Goal: Task Accomplishment & Management: Complete application form

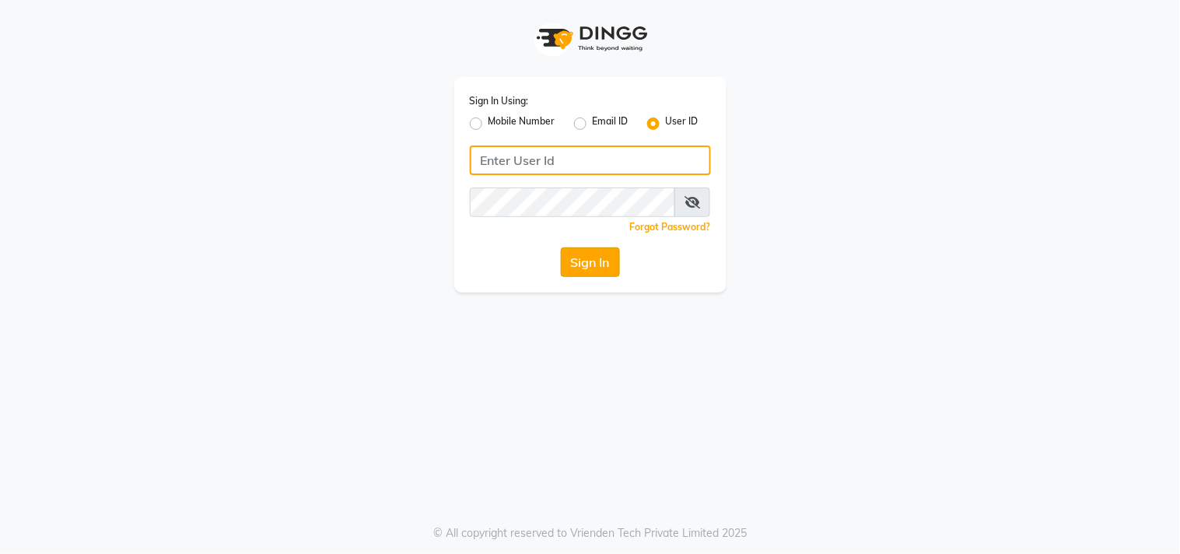
type input "sundarika"
click at [573, 262] on button "Sign In" at bounding box center [590, 262] width 59 height 30
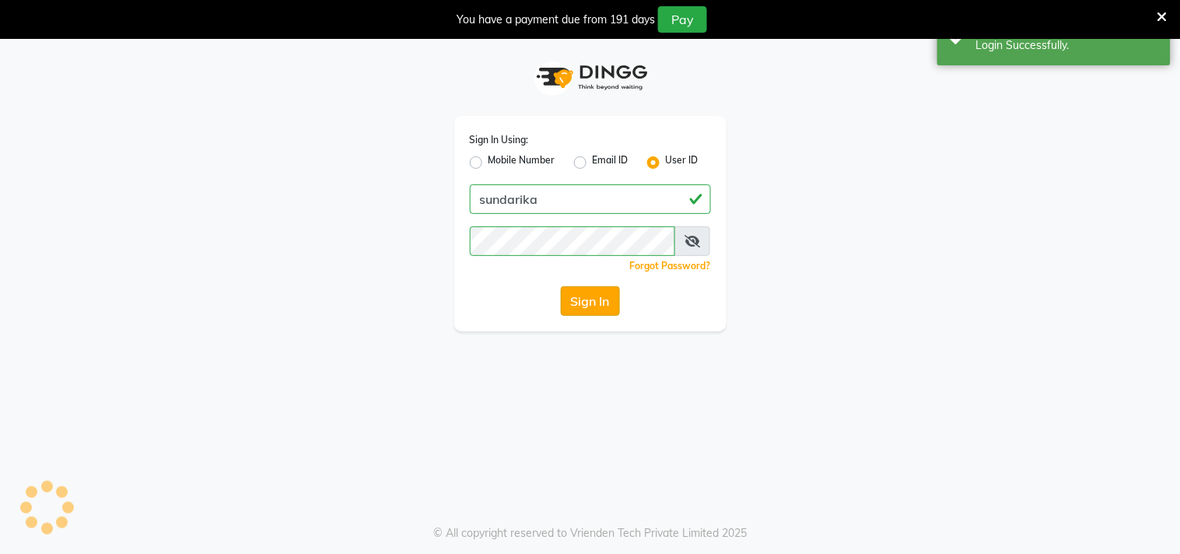
select select "5341"
select select "service"
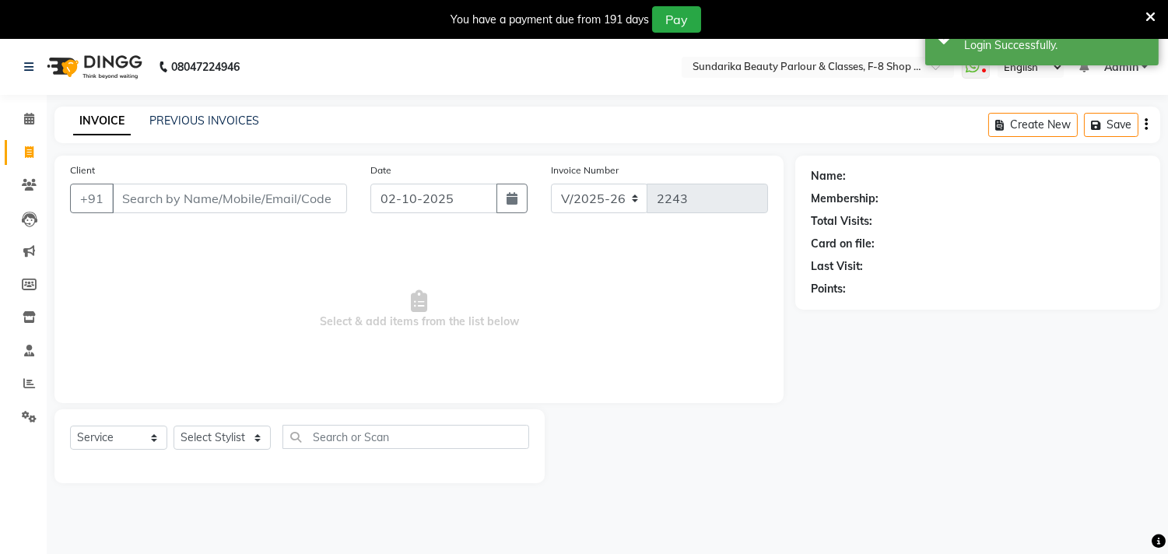
click at [224, 197] on input "Client" at bounding box center [229, 199] width 235 height 30
click at [226, 194] on input "Client" at bounding box center [229, 199] width 235 height 30
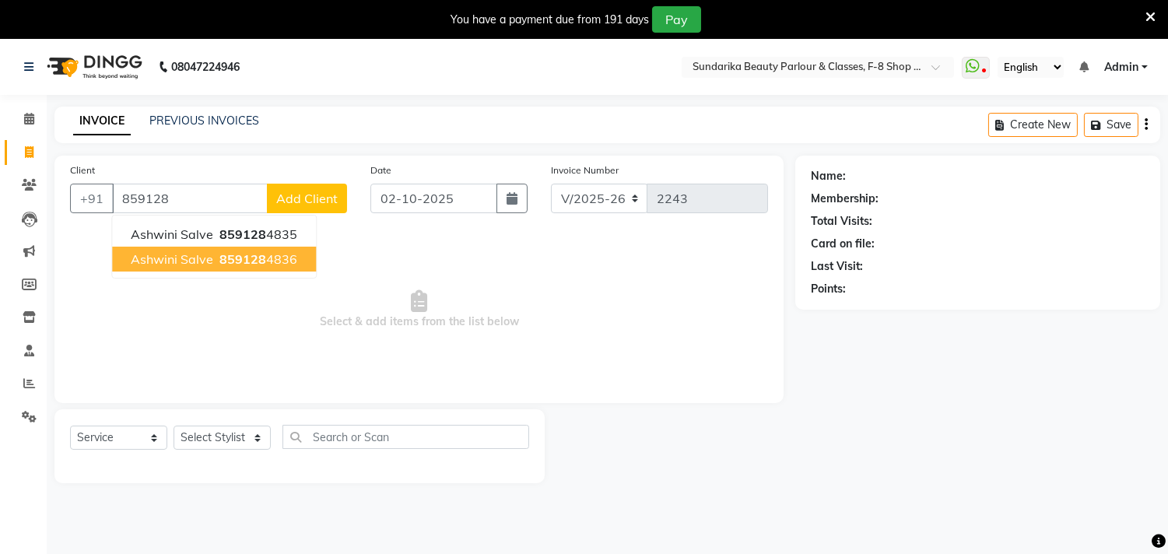
click at [229, 266] on span "859128" at bounding box center [242, 259] width 47 height 16
type input "8591284836"
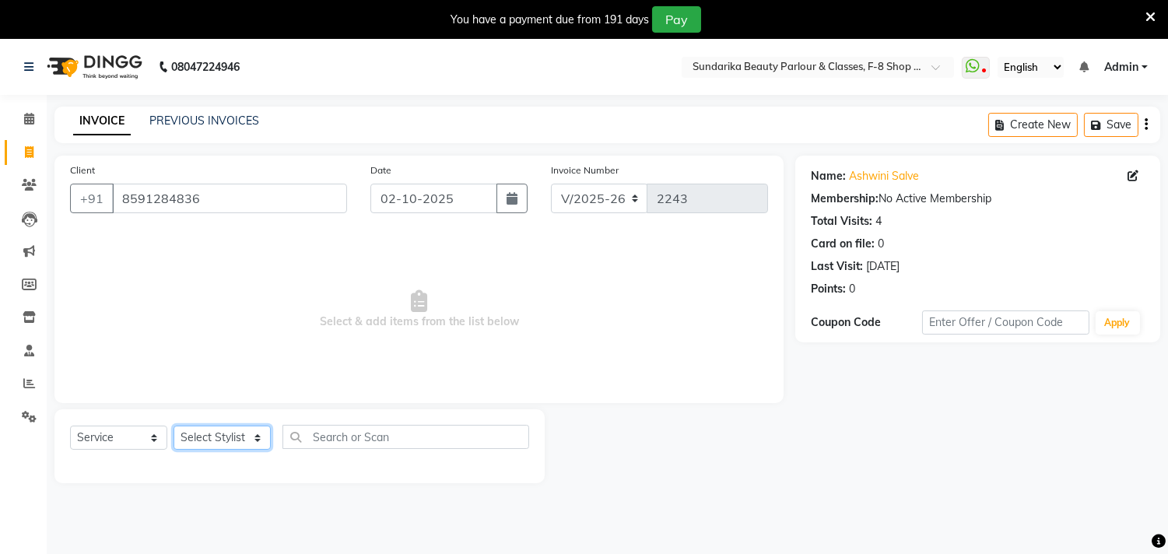
click at [205, 445] on select "Select Stylist Gita mala [PERSON_NAME] Mam" at bounding box center [221, 437] width 97 height 24
select select "35109"
click at [173, 426] on select "Select Stylist Gita mala [PERSON_NAME] Mam" at bounding box center [221, 437] width 97 height 24
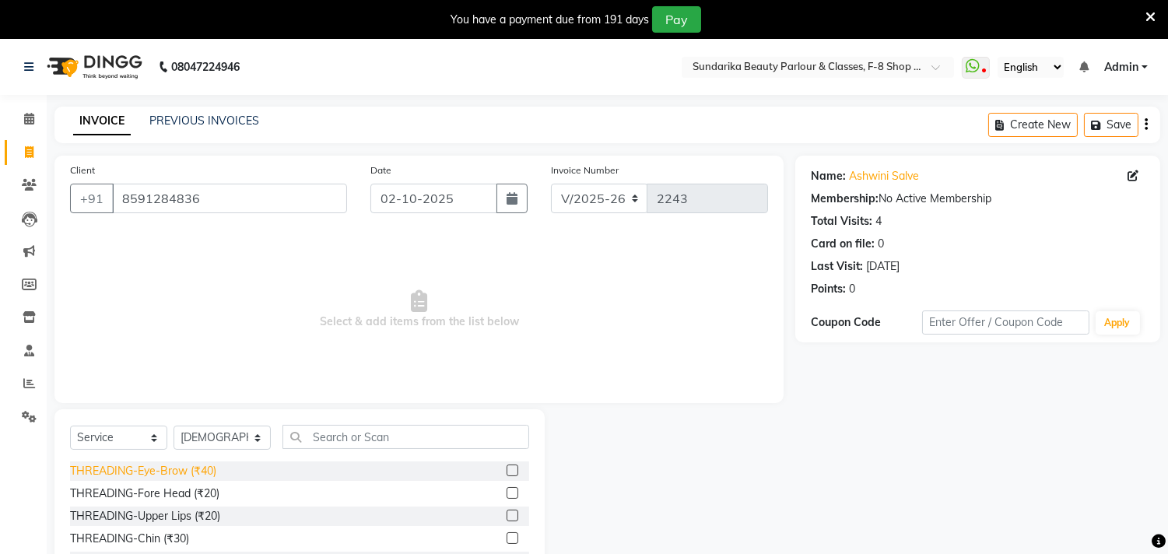
click at [190, 475] on div "THREADING-Eye-Brow (₹40)" at bounding box center [143, 471] width 146 height 16
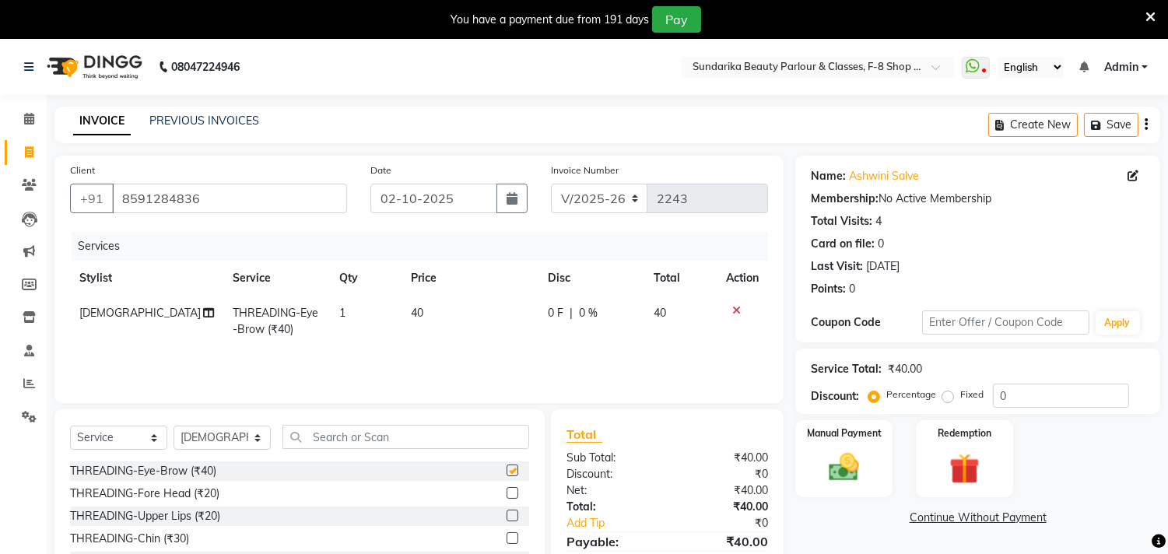
checkbox input "false"
click at [817, 470] on div "Manual Payment" at bounding box center [843, 457] width 101 height 79
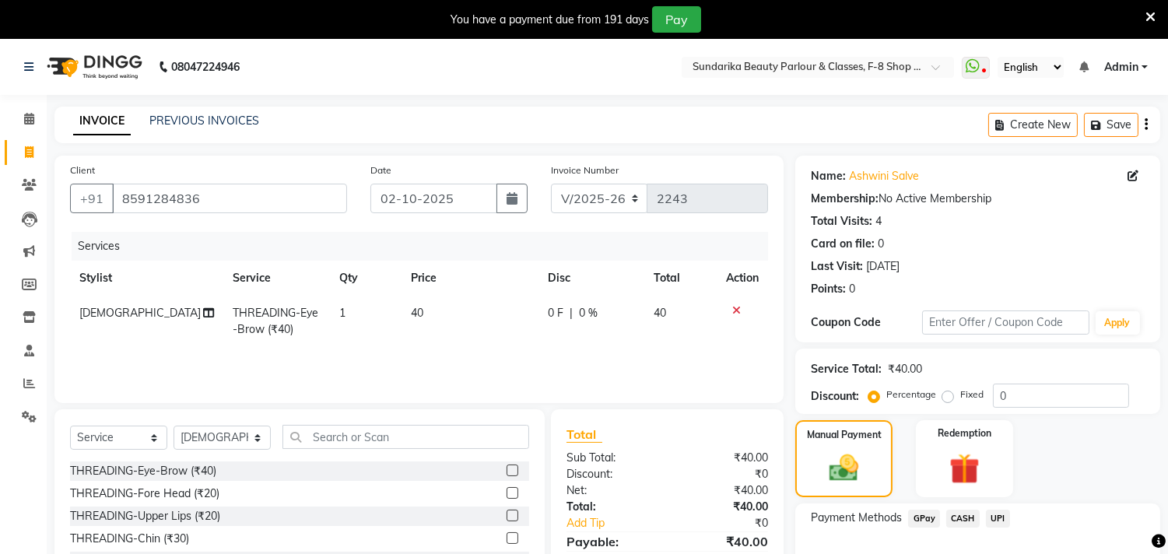
click at [918, 513] on span "GPay" at bounding box center [924, 519] width 32 height 18
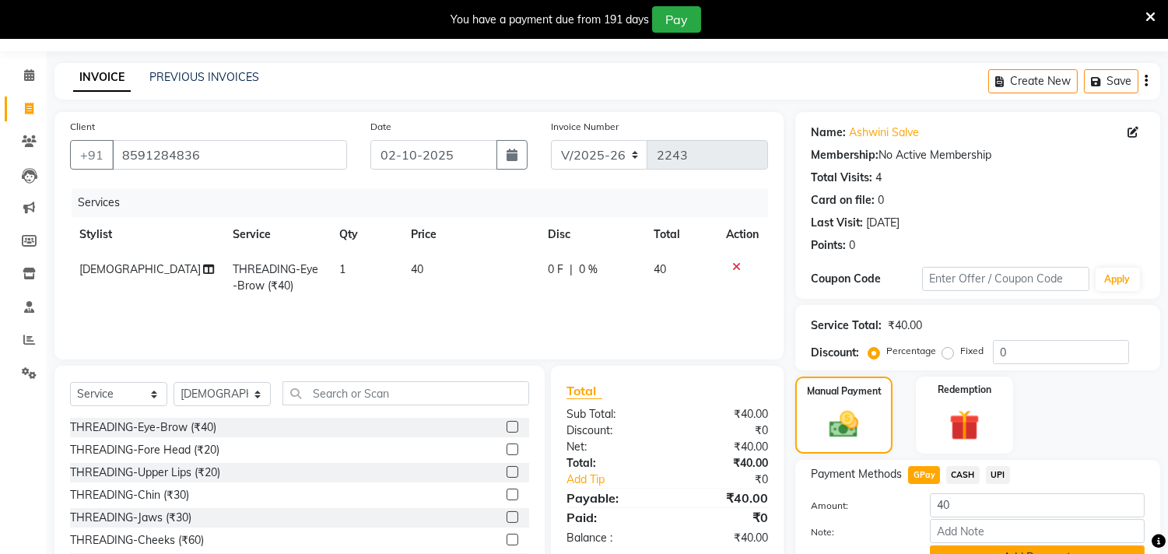
scroll to position [120, 0]
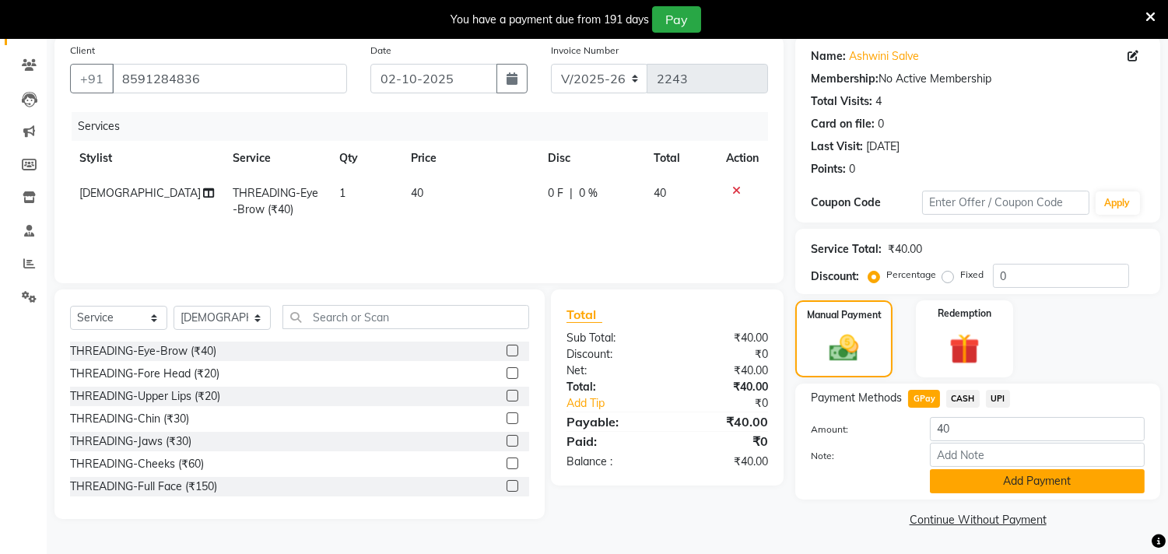
click at [973, 475] on button "Add Payment" at bounding box center [1037, 481] width 215 height 24
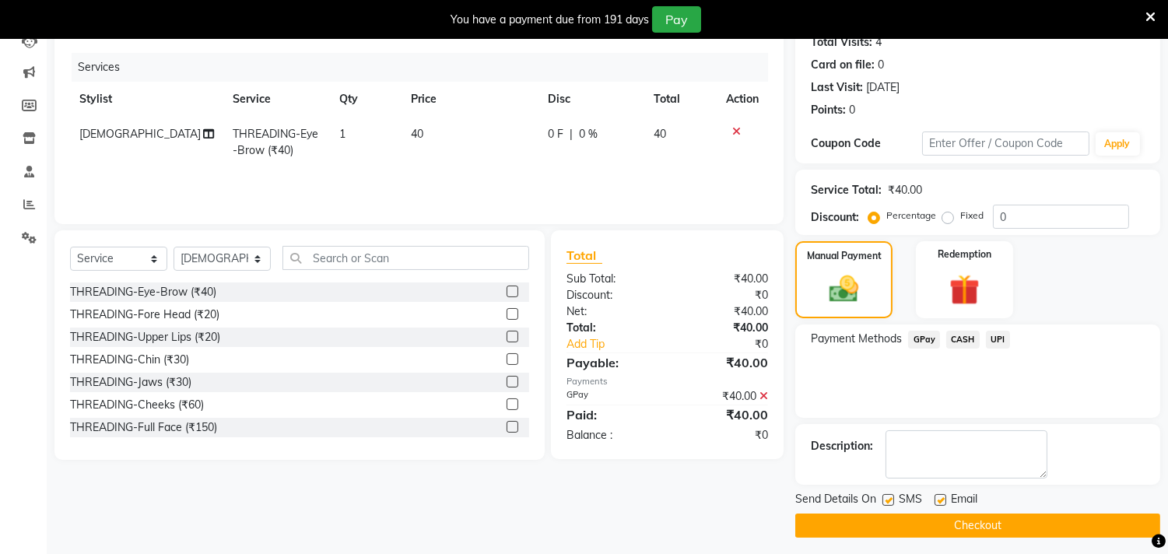
scroll to position [184, 0]
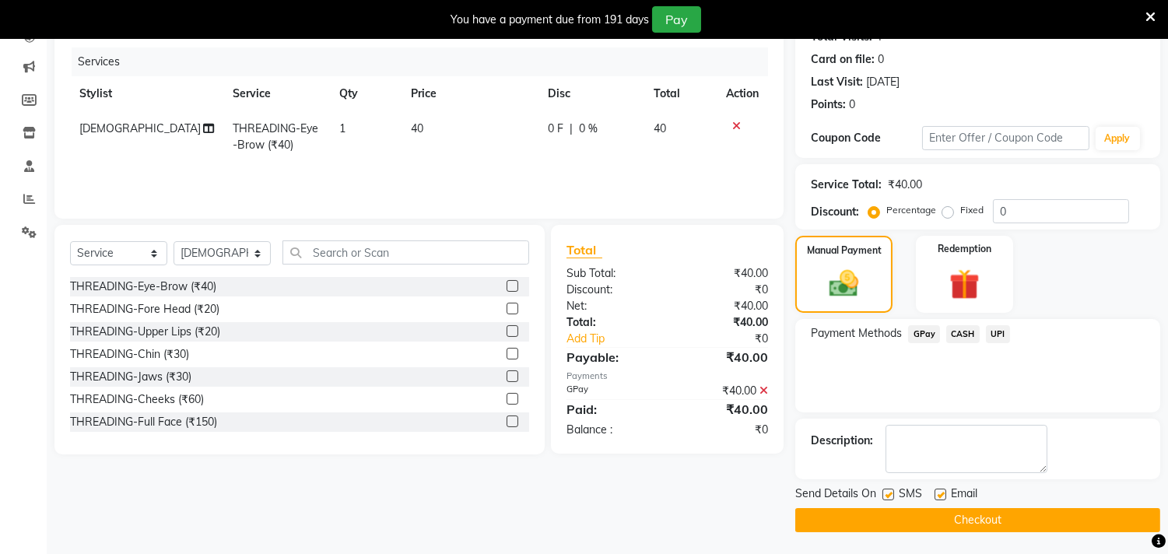
click at [946, 407] on div "Payment Methods GPay CASH UPI" at bounding box center [977, 365] width 365 height 93
click at [954, 520] on button "Checkout" at bounding box center [977, 520] width 365 height 24
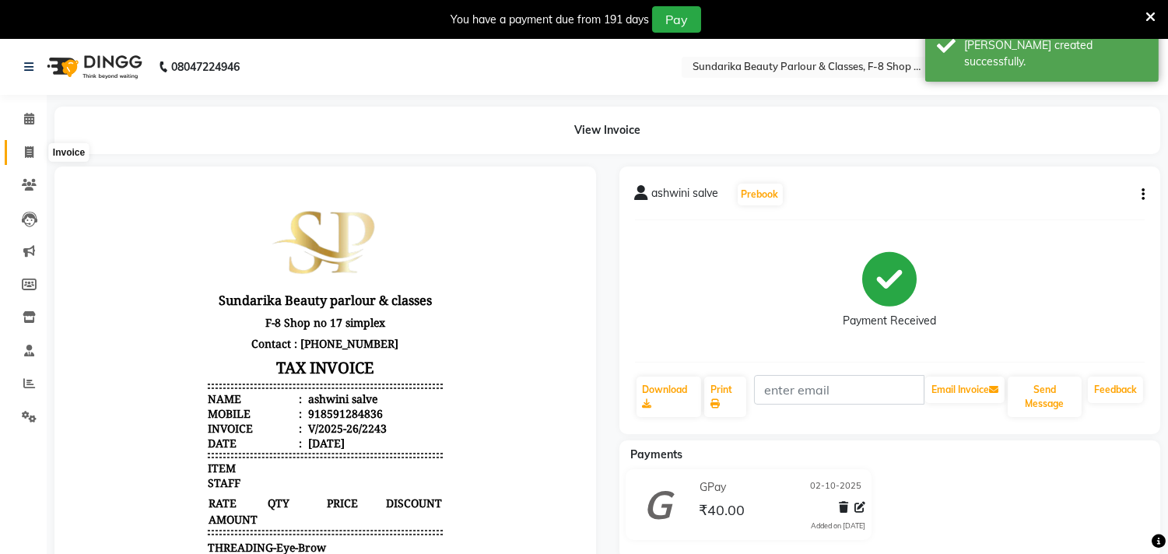
click at [34, 144] on span at bounding box center [29, 153] width 27 height 18
select select "5341"
select select "service"
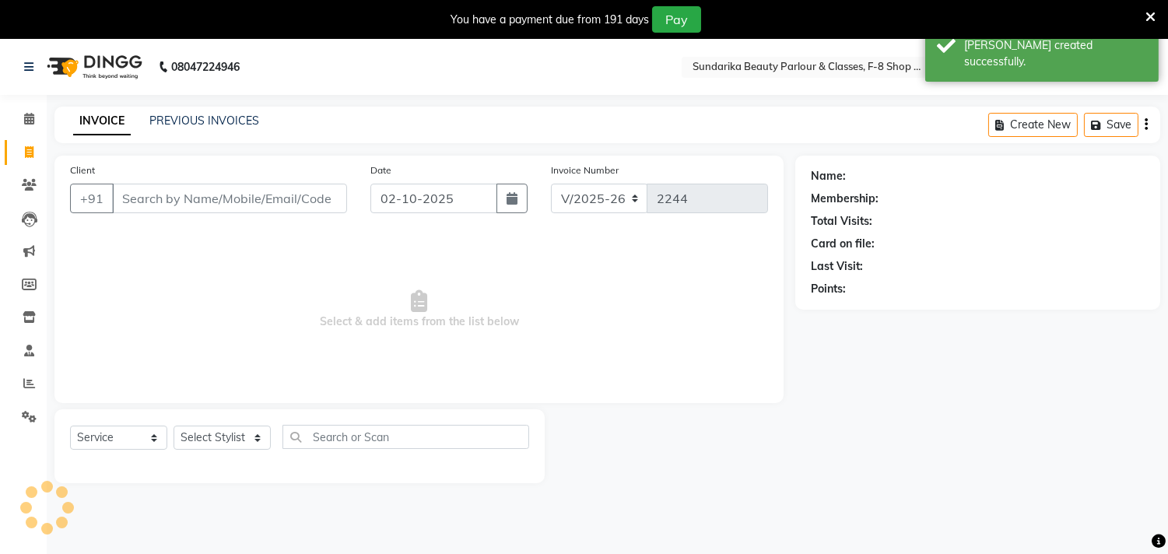
scroll to position [39, 0]
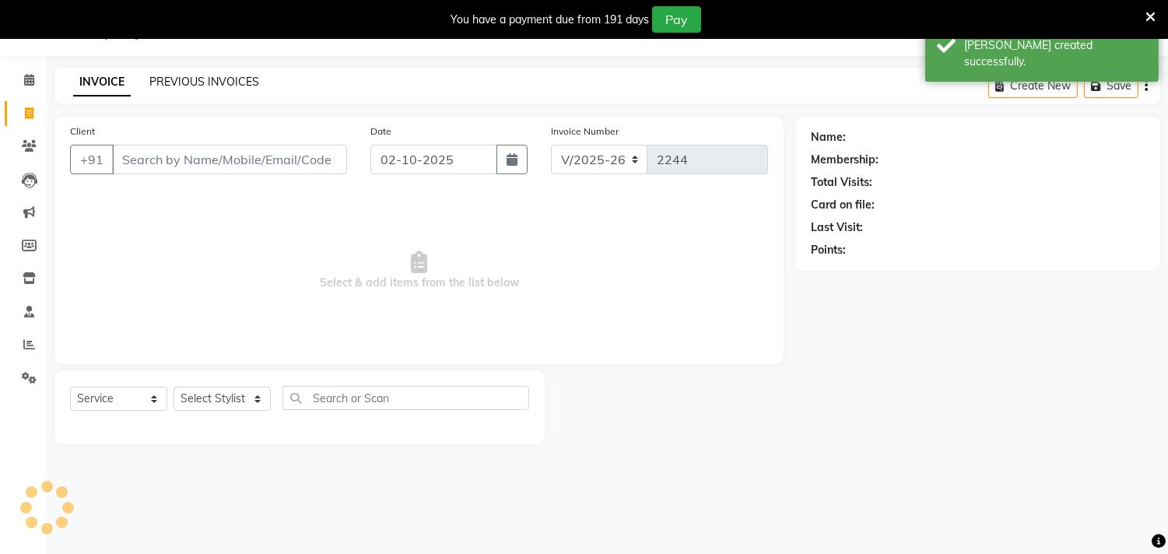
click at [237, 75] on link "PREVIOUS INVOICES" at bounding box center [204, 82] width 110 height 14
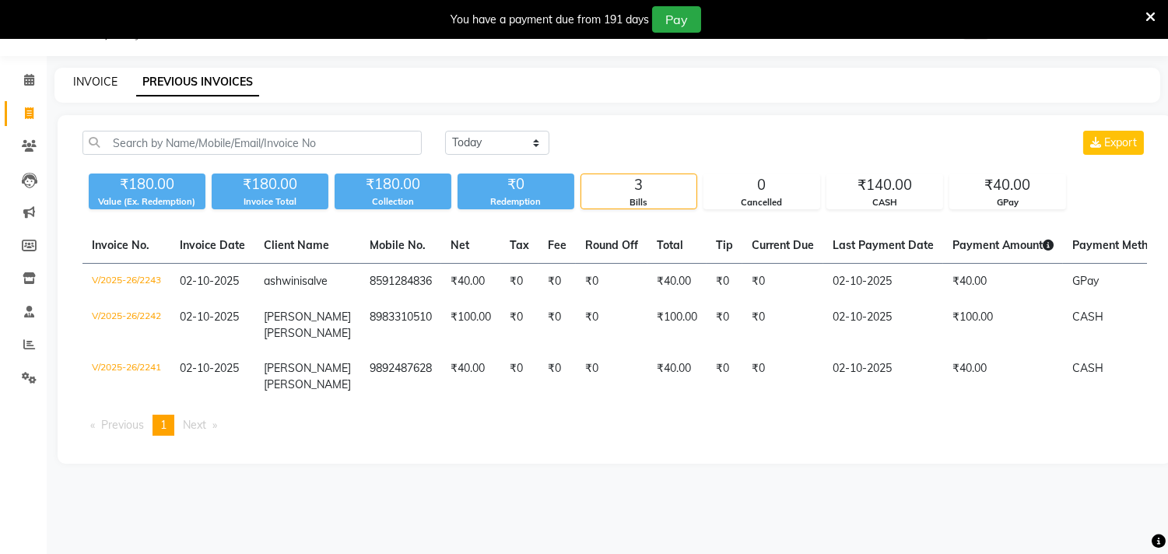
click at [97, 86] on link "INVOICE" at bounding box center [95, 82] width 44 height 14
select select "service"
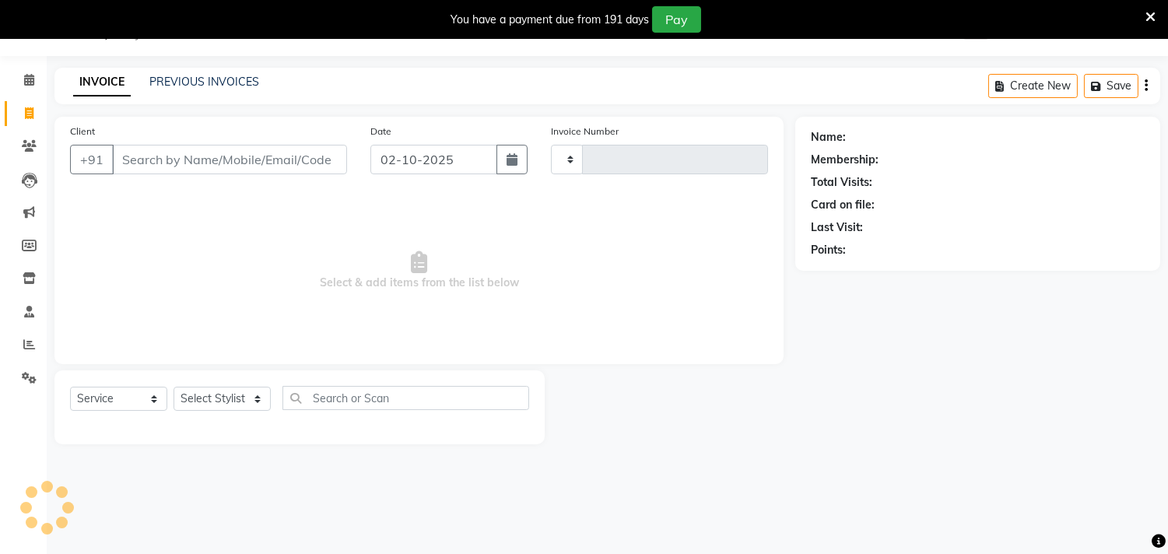
type input "2244"
select select "5341"
click at [219, 408] on select "Select Stylist Gita mala [PERSON_NAME] Mam" at bounding box center [221, 399] width 97 height 24
click at [222, 394] on select "Select Stylist Gita mala [PERSON_NAME] Mam" at bounding box center [221, 399] width 97 height 24
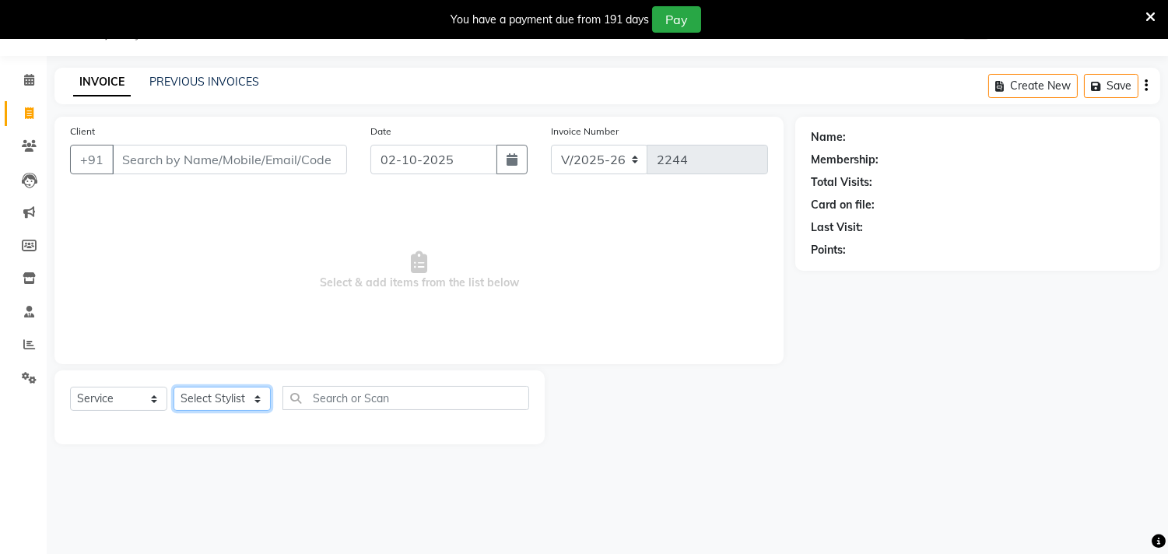
select select "35109"
click at [173, 387] on select "Select Stylist Gita mala [PERSON_NAME] Mam" at bounding box center [221, 399] width 97 height 24
click at [227, 422] on div at bounding box center [299, 422] width 459 height 0
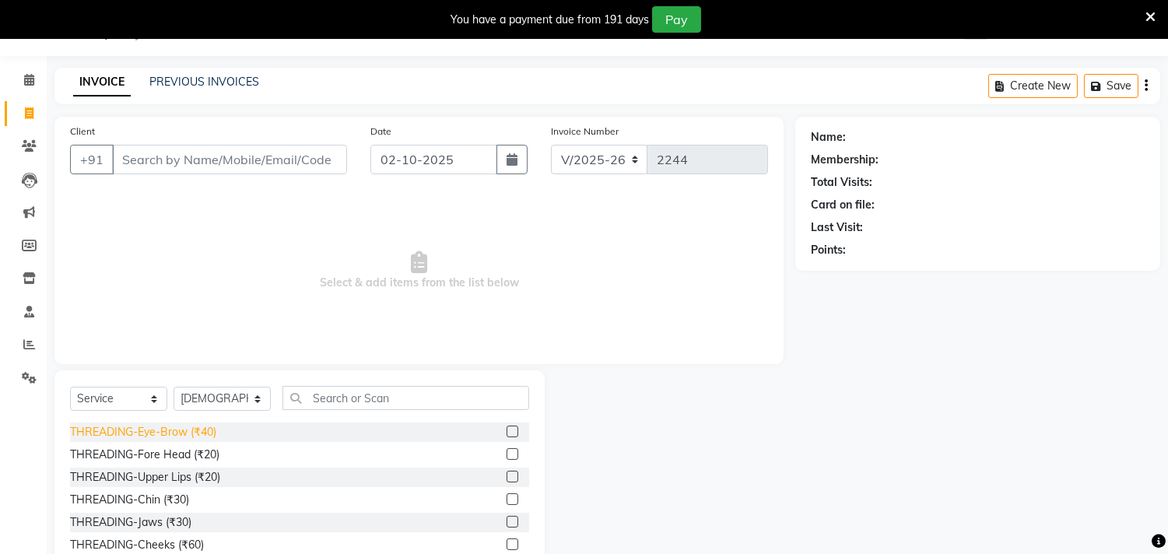
click at [198, 431] on div "THREADING-Eye-Brow (₹40)" at bounding box center [143, 432] width 146 height 16
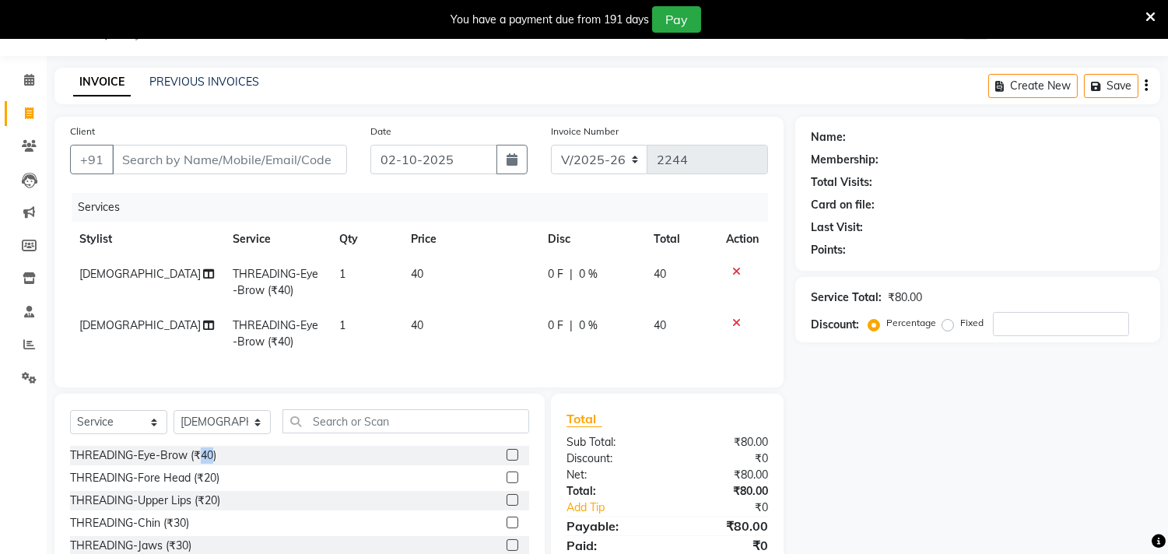
checkbox input "false"
click at [191, 485] on div "THREADING-Fore Head (₹20)" at bounding box center [144, 478] width 149 height 16
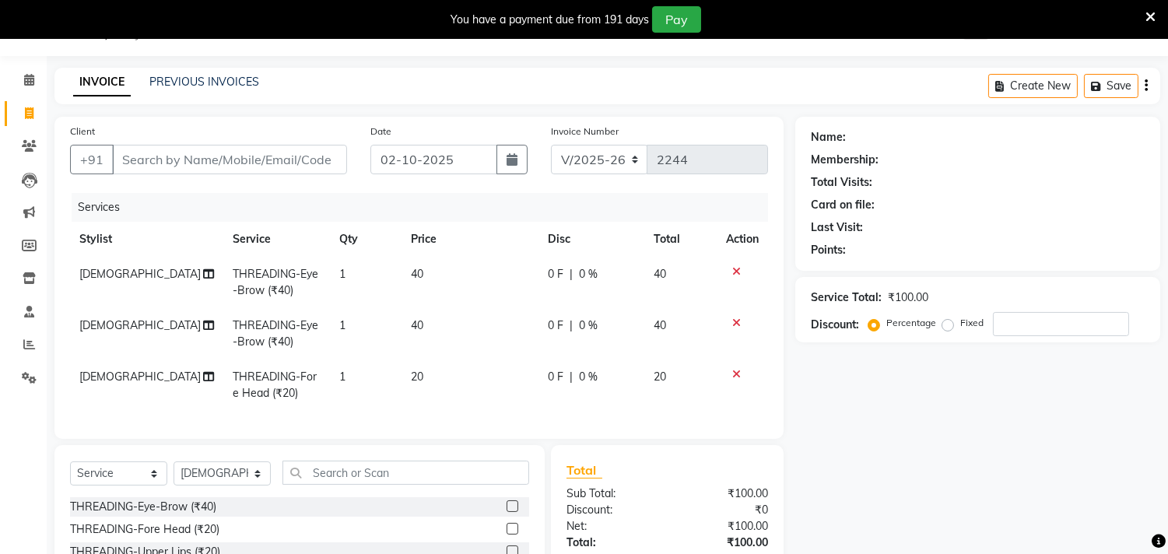
click at [737, 319] on icon at bounding box center [736, 322] width 9 height 11
click at [737, 369] on icon at bounding box center [736, 374] width 9 height 11
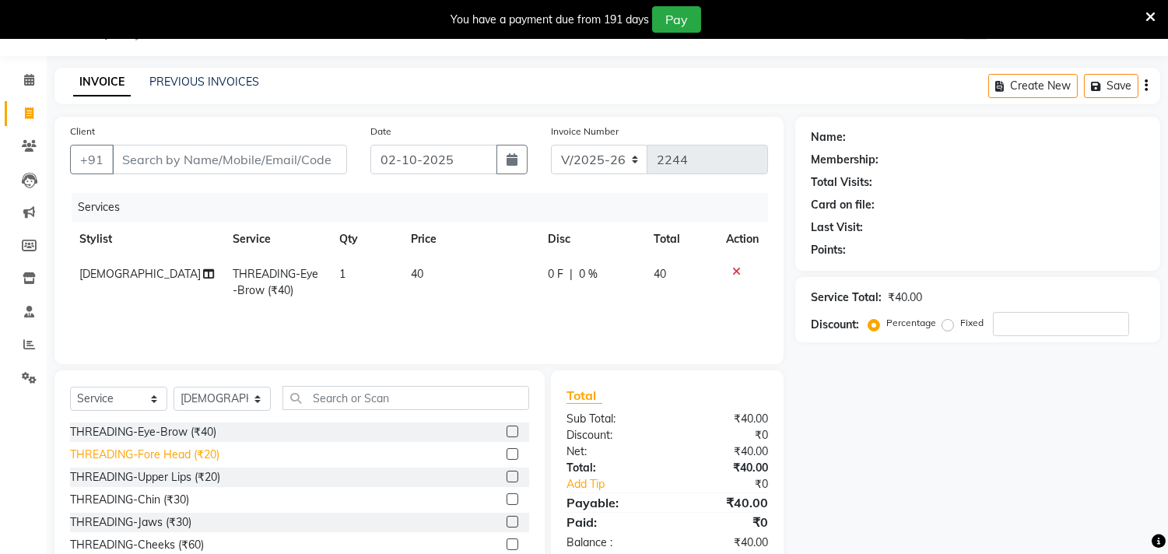
click at [190, 452] on div "THREADING-Fore Head (₹20)" at bounding box center [144, 454] width 149 height 16
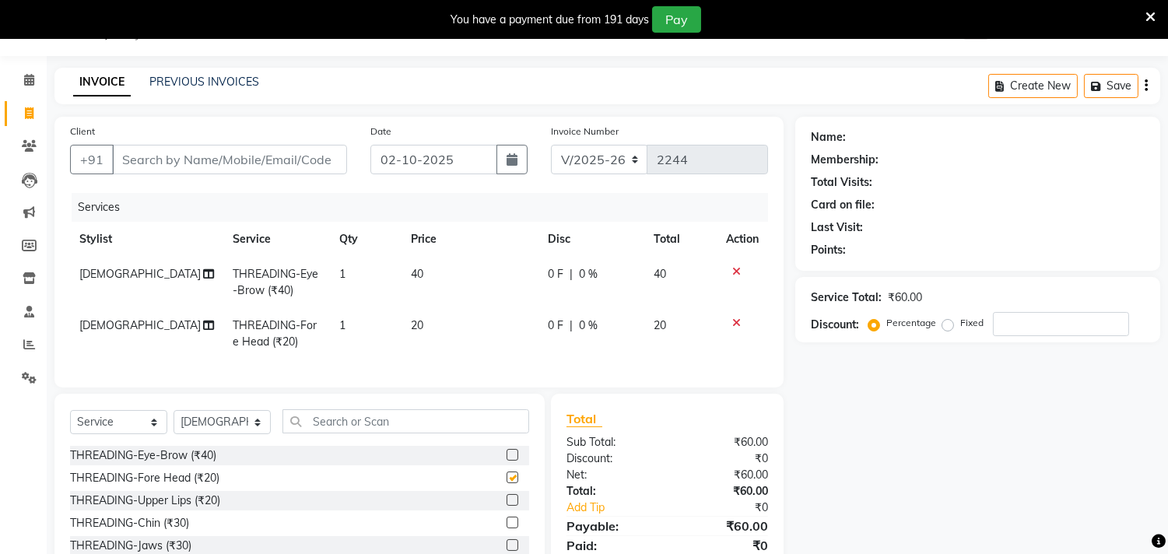
checkbox input "false"
click at [228, 157] on input "Client" at bounding box center [229, 160] width 235 height 30
type input "d"
type input "0"
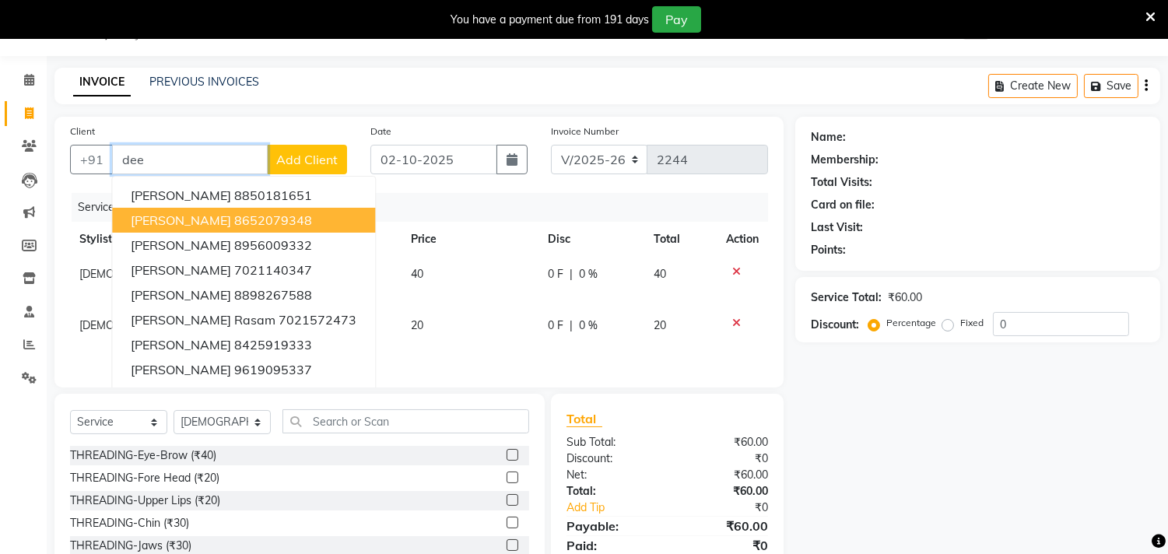
click at [180, 215] on span "[PERSON_NAME]" at bounding box center [181, 220] width 100 height 16
type input "8652079348"
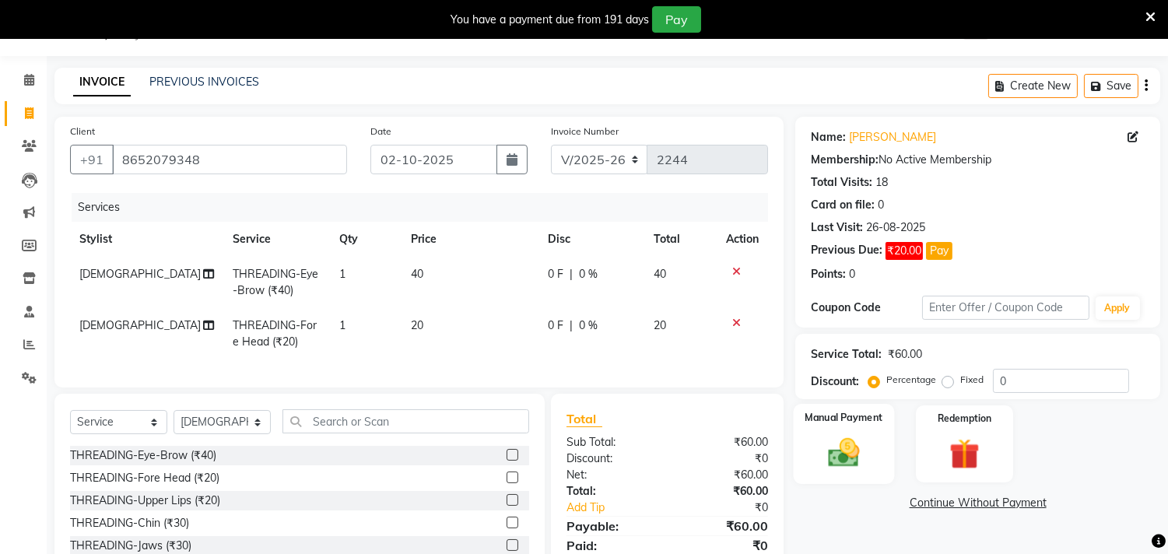
click at [846, 463] on img at bounding box center [843, 453] width 51 height 37
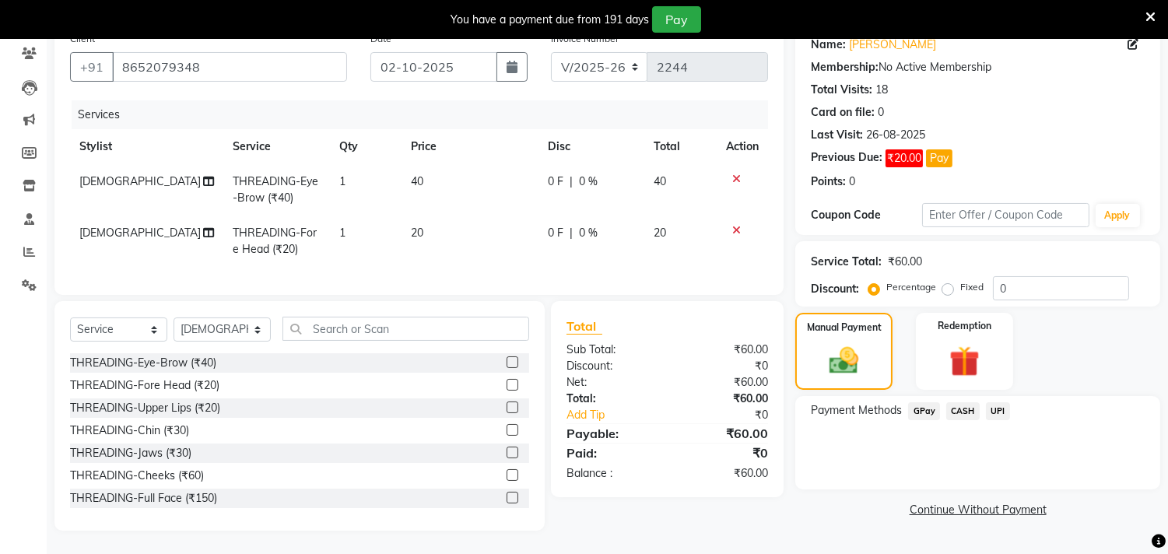
scroll to position [144, 0]
click at [963, 402] on span "CASH" at bounding box center [962, 411] width 33 height 18
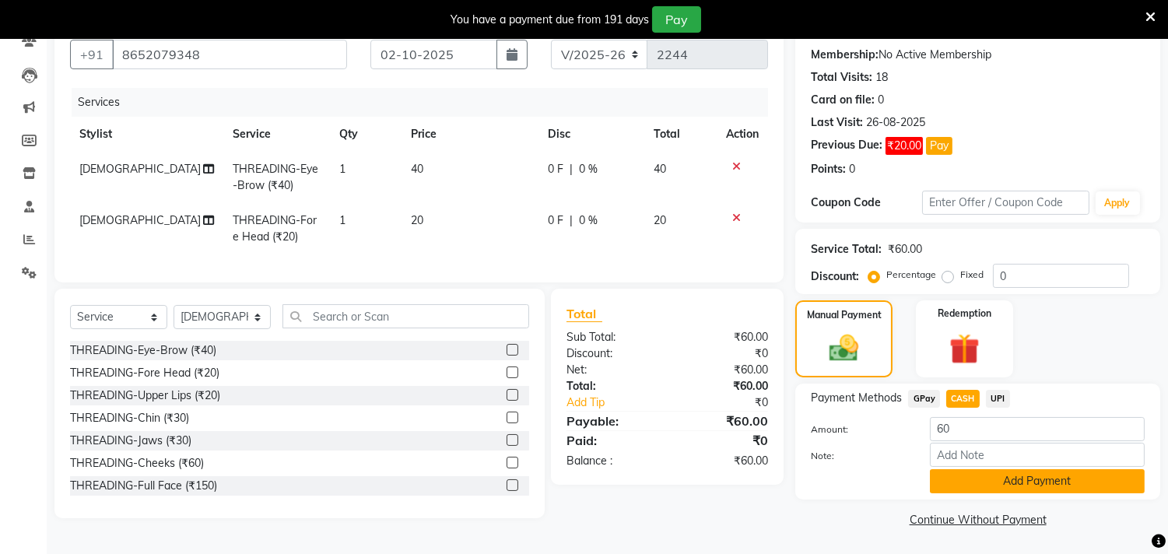
click at [955, 485] on button "Add Payment" at bounding box center [1037, 481] width 215 height 24
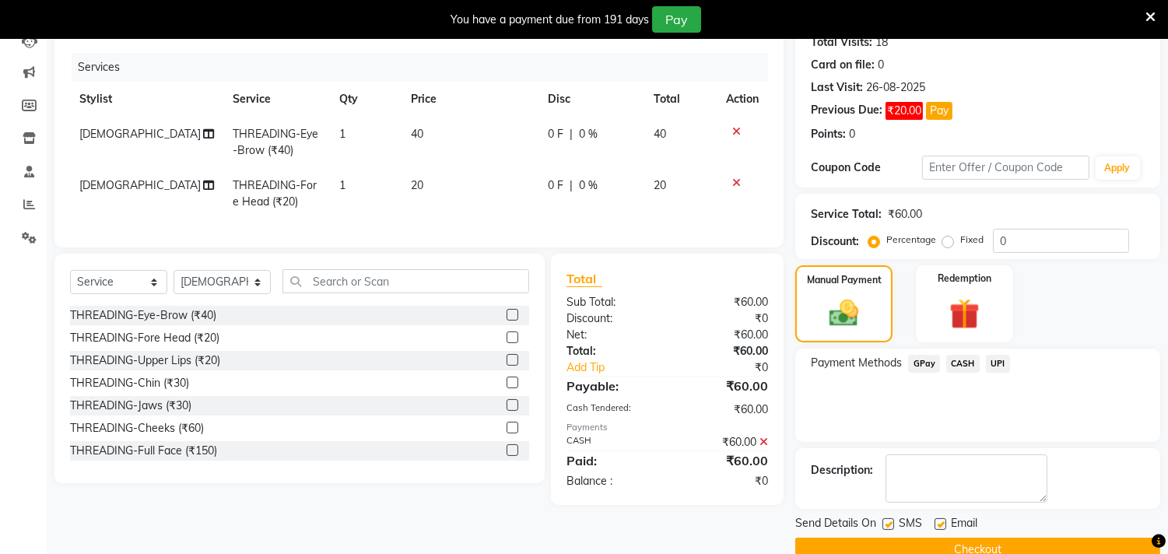
scroll to position [210, 0]
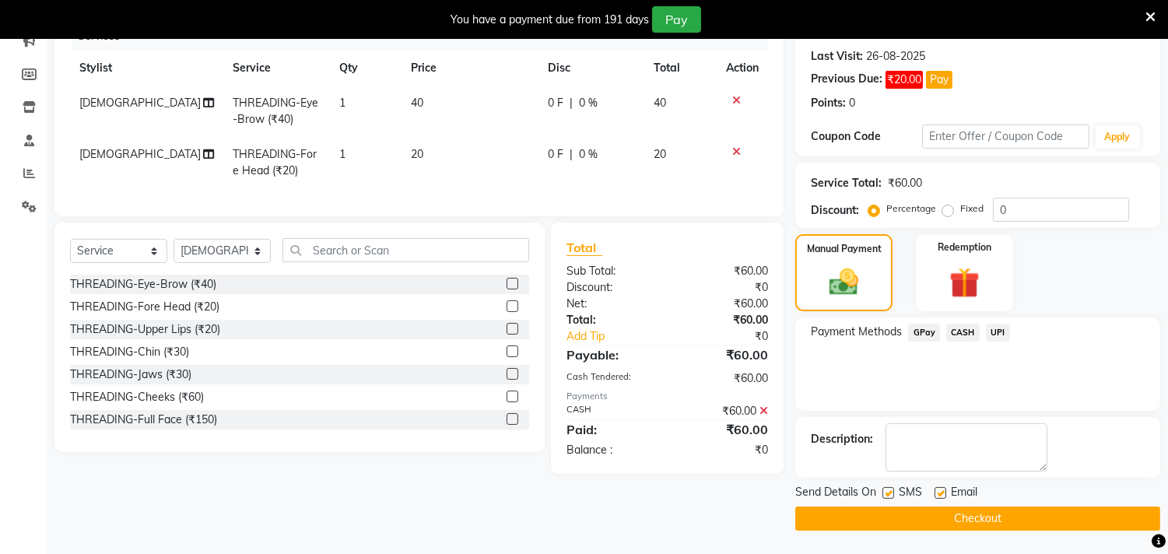
click at [942, 515] on button "Checkout" at bounding box center [977, 518] width 365 height 24
